Goal: Manage account settings

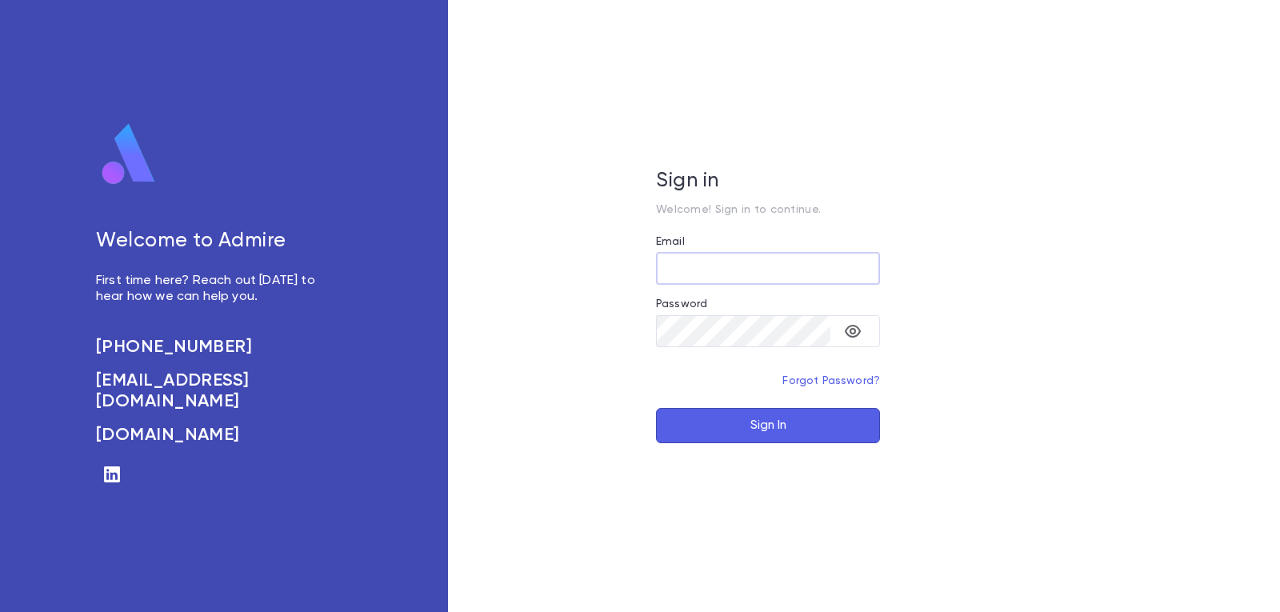
type input "**********"
click at [854, 423] on button "Sign In" at bounding box center [768, 425] width 224 height 35
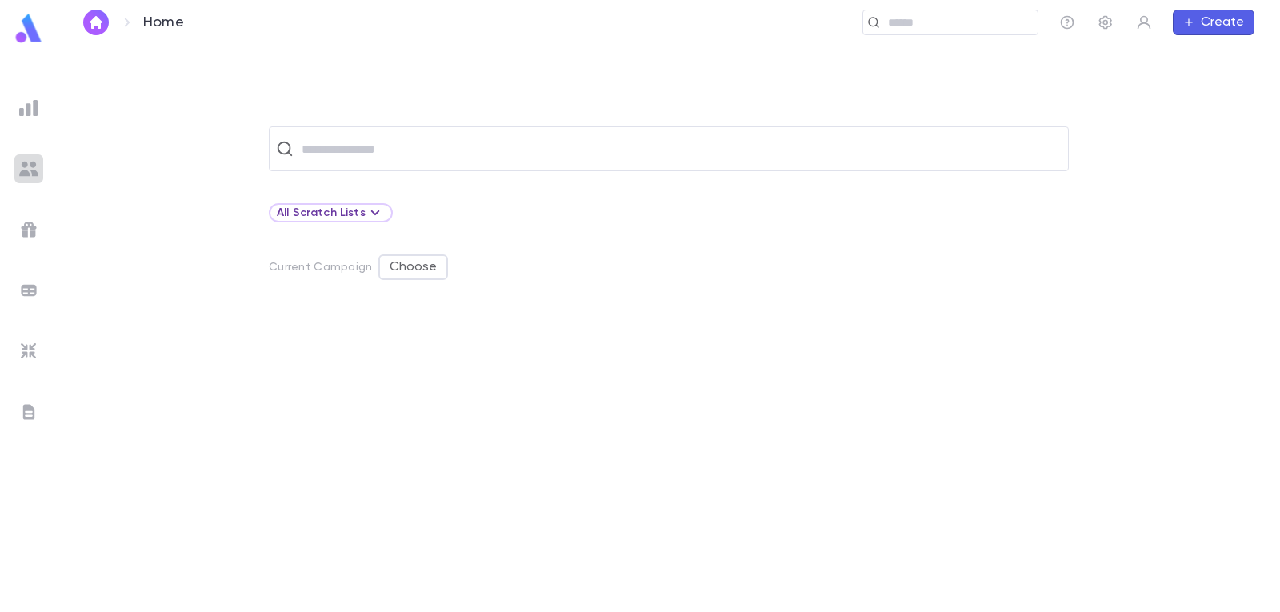
click at [29, 174] on img at bounding box center [28, 168] width 19 height 19
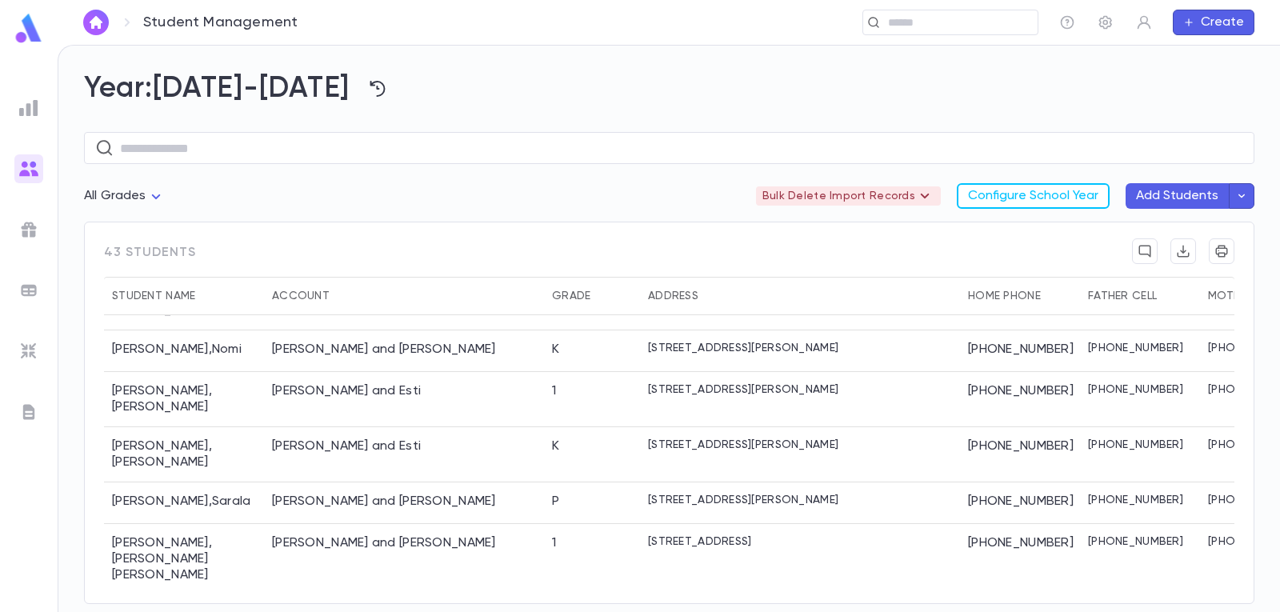
scroll to position [80, 0]
click at [1102, 30] on icon "button" at bounding box center [1106, 22] width 16 height 16
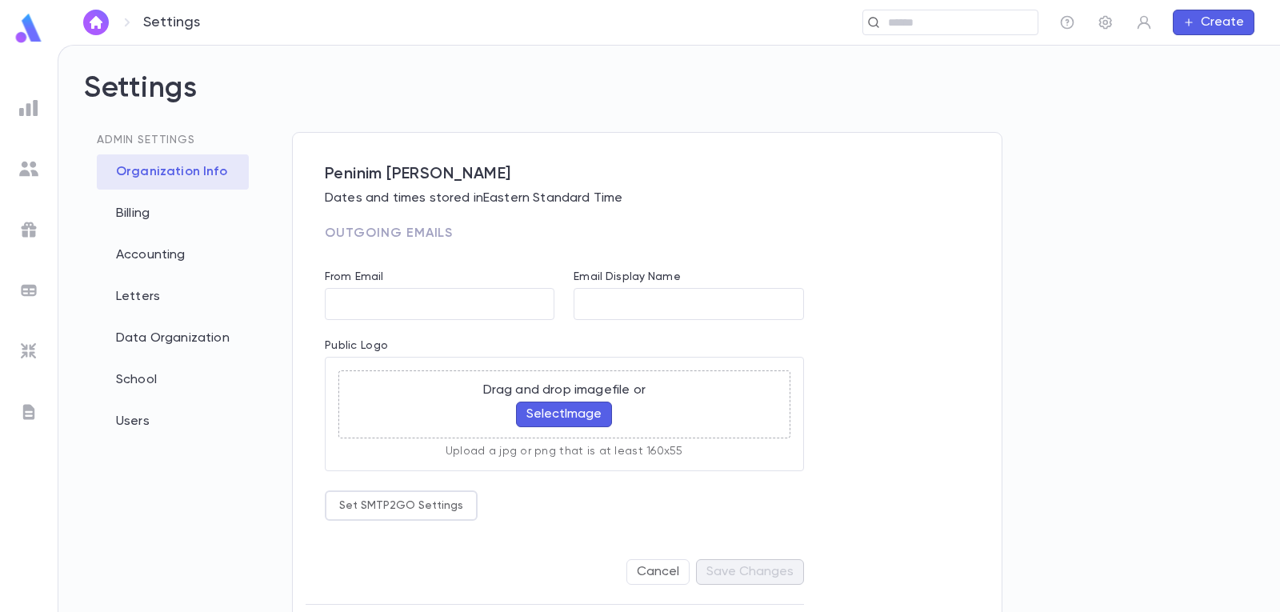
type input "**********"
click at [140, 216] on div "Billing" at bounding box center [173, 213] width 152 height 35
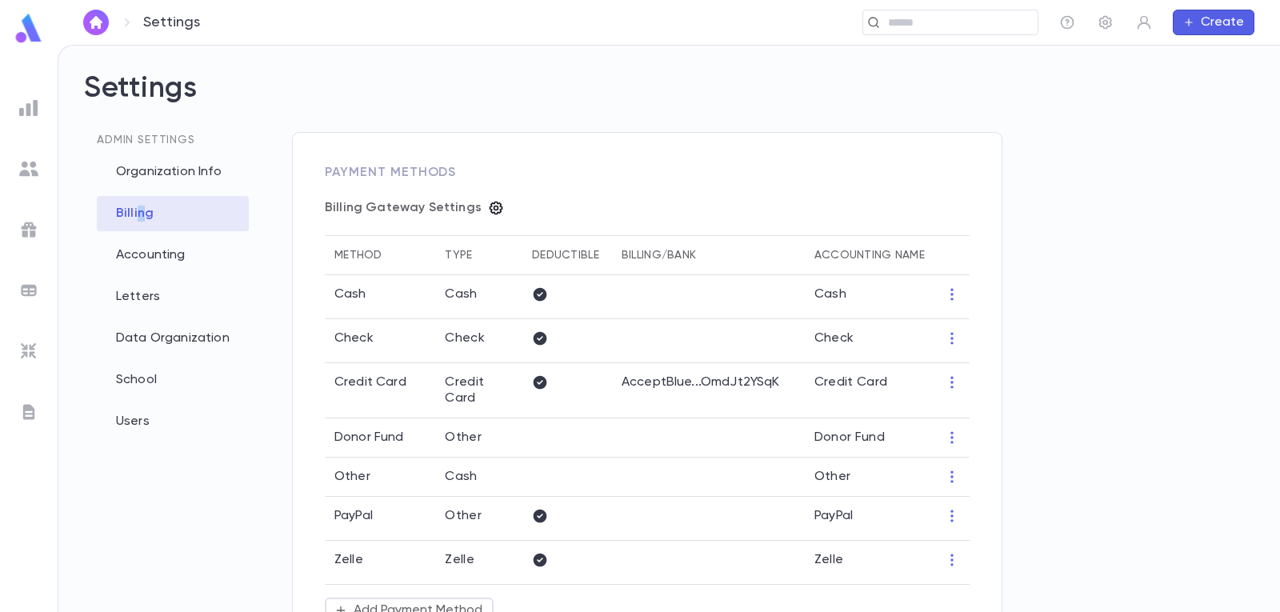
click at [493, 209] on icon "button" at bounding box center [497, 209] width 14 height 14
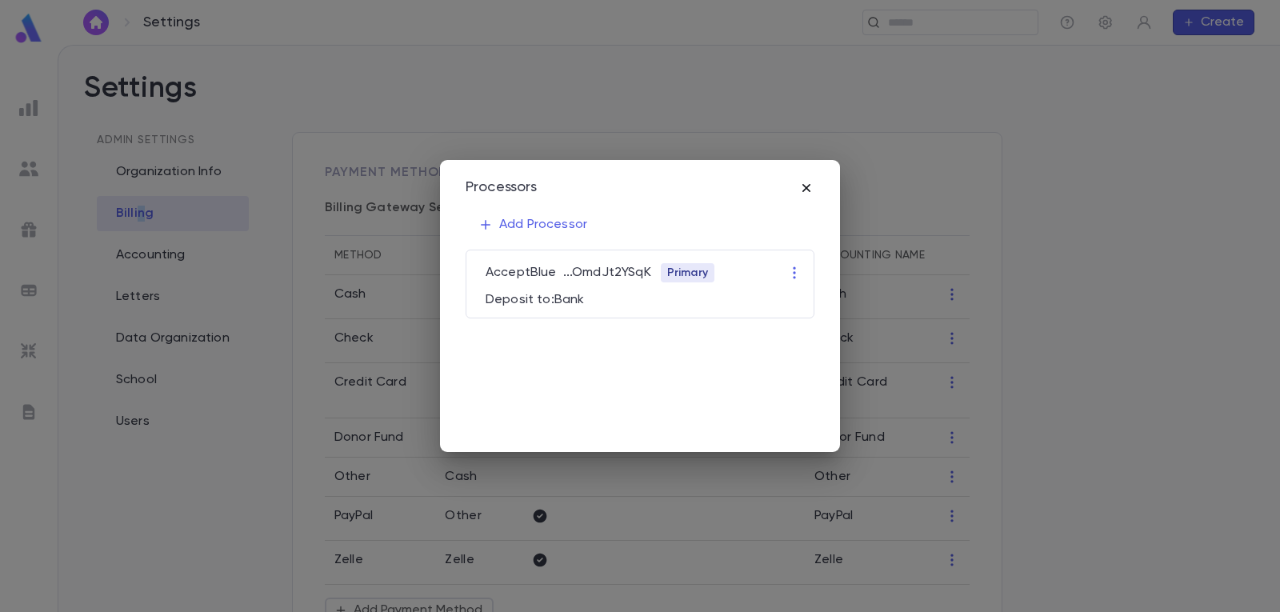
click at [807, 190] on icon "button" at bounding box center [807, 188] width 16 height 16
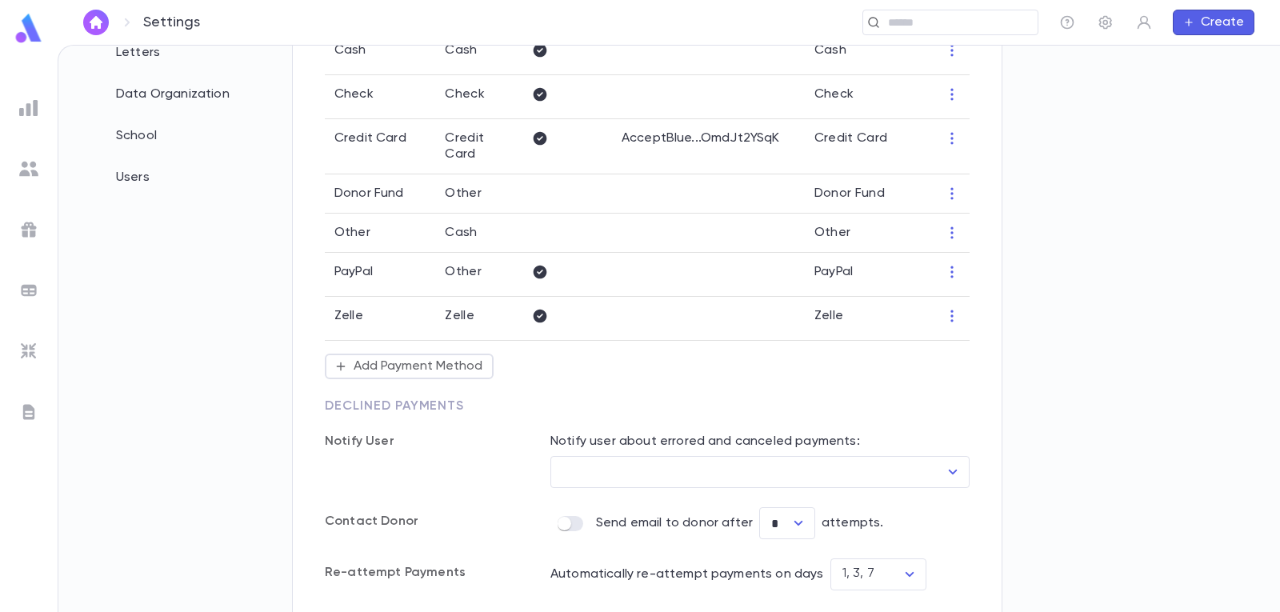
scroll to position [319, 0]
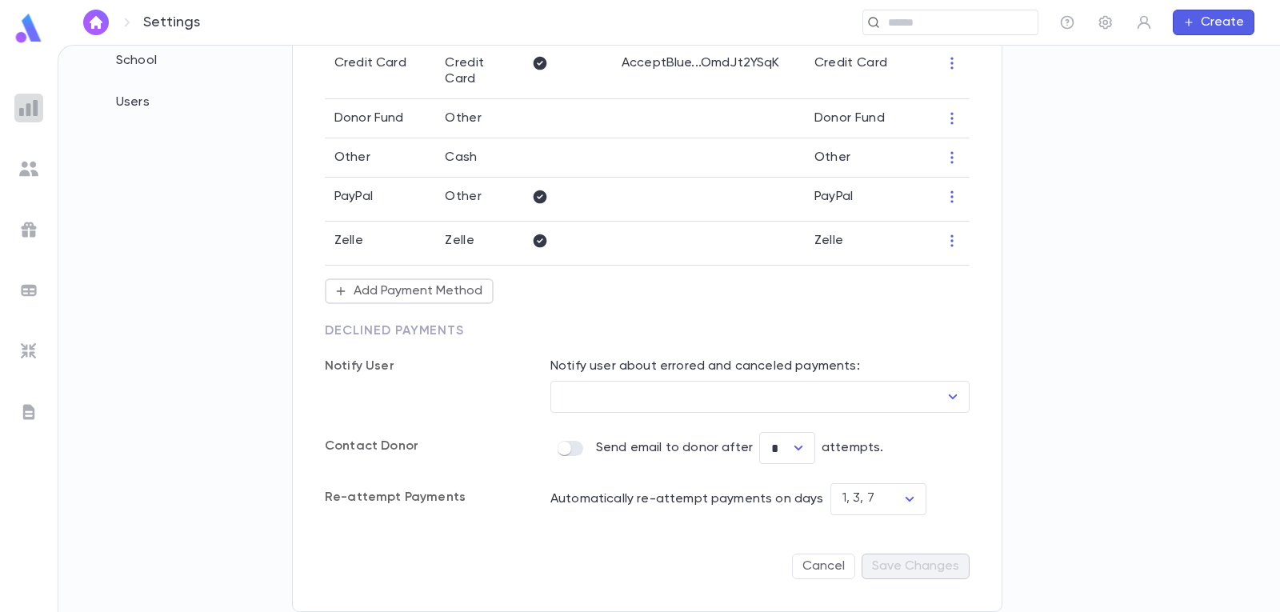
click at [34, 110] on img at bounding box center [28, 107] width 19 height 19
